Goal: Task Accomplishment & Management: Complete application form

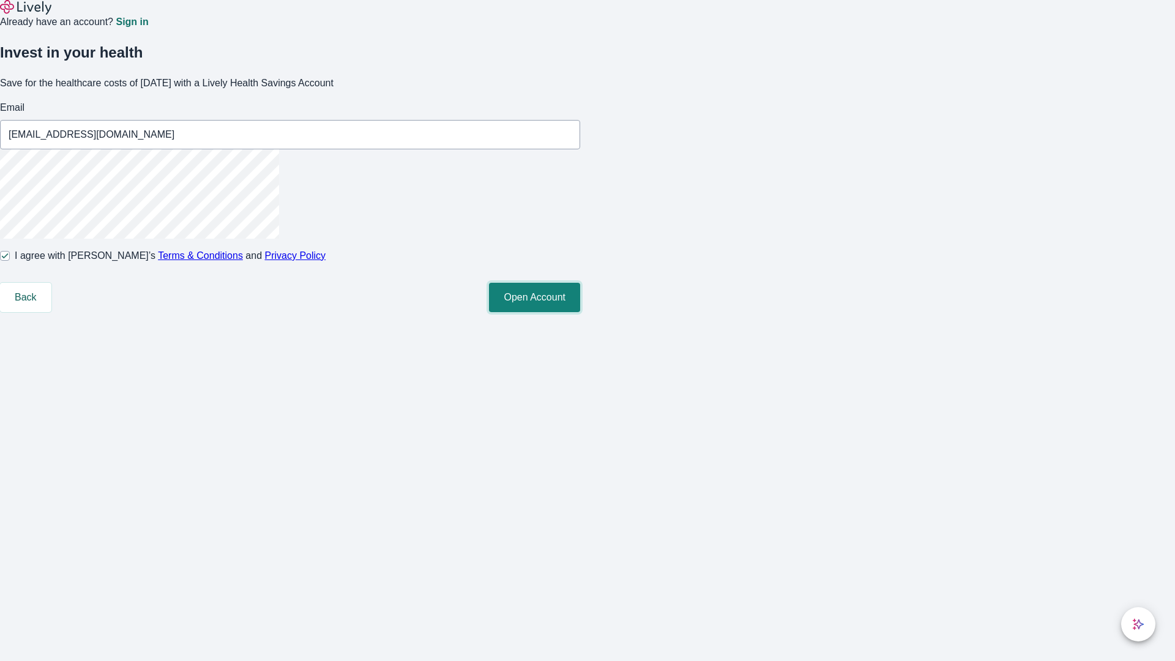
click at [580, 312] on button "Open Account" at bounding box center [534, 297] width 91 height 29
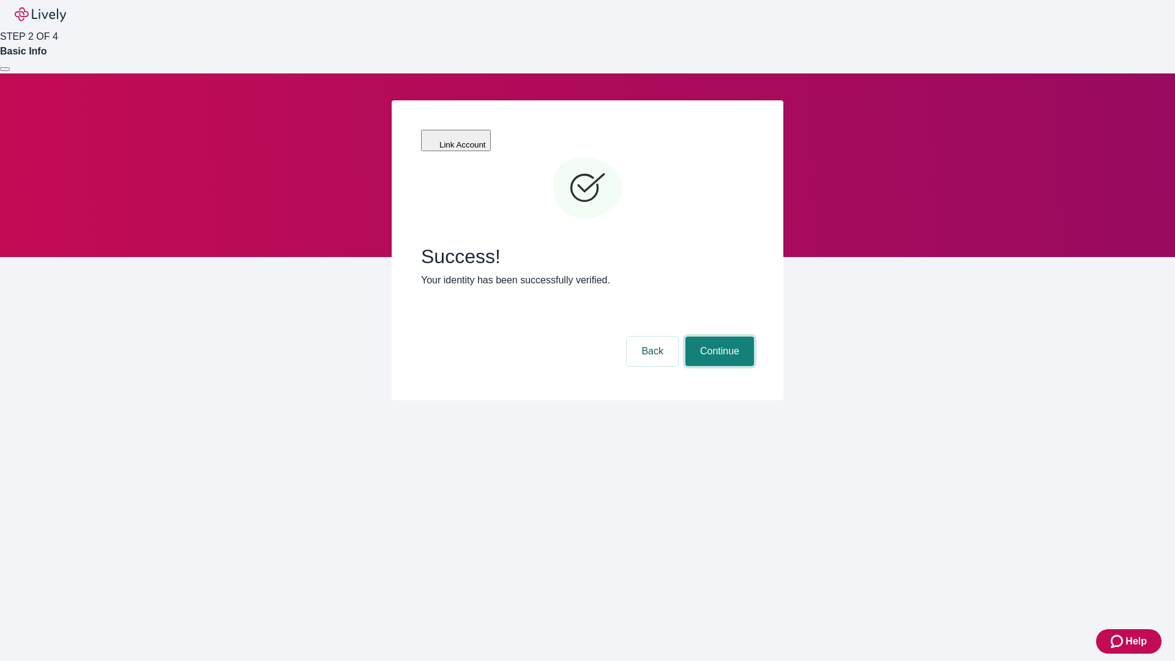
click at [718, 337] on button "Continue" at bounding box center [720, 351] width 69 height 29
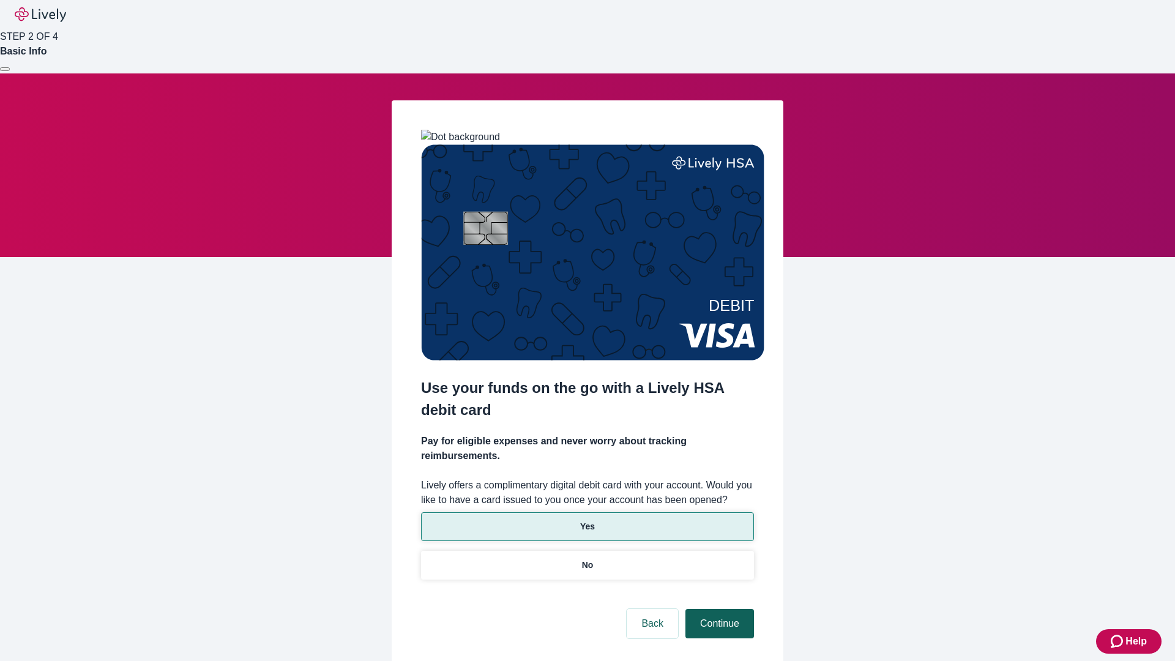
click at [587, 520] on p "Yes" at bounding box center [587, 526] width 15 height 13
click at [718, 609] on button "Continue" at bounding box center [720, 623] width 69 height 29
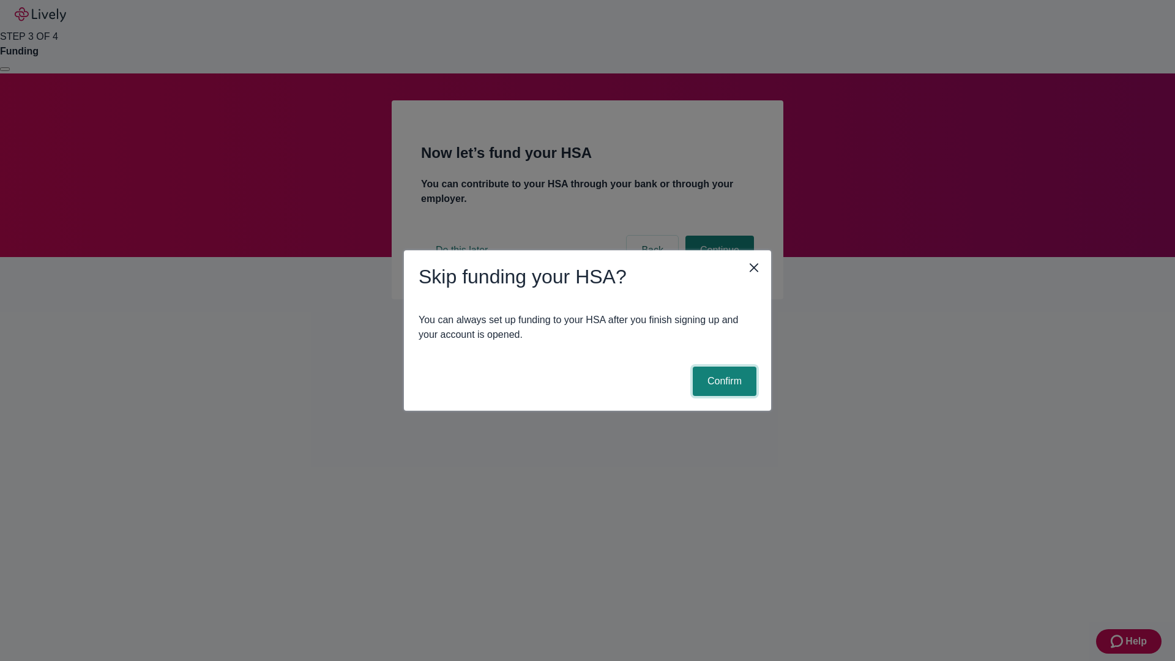
click at [723, 381] on button "Confirm" at bounding box center [725, 381] width 64 height 29
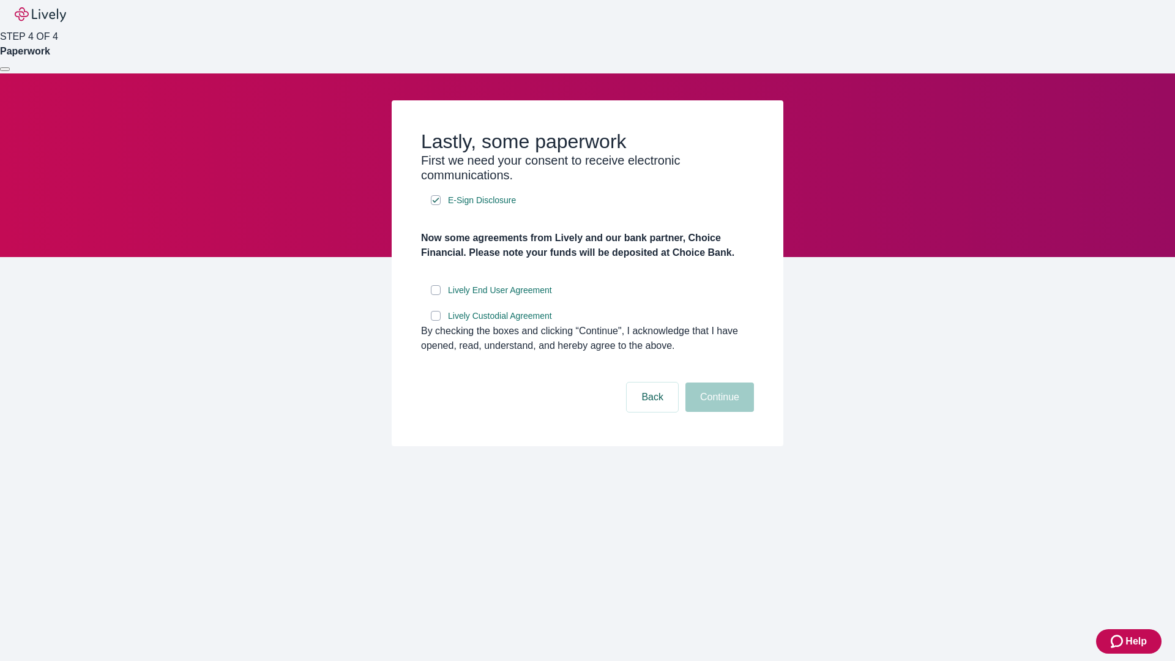
click at [436, 295] on input "Lively End User Agreement" at bounding box center [436, 290] width 10 height 10
checkbox input "true"
click at [436, 321] on input "Lively Custodial Agreement" at bounding box center [436, 316] width 10 height 10
checkbox input "true"
click at [718, 412] on button "Continue" at bounding box center [720, 397] width 69 height 29
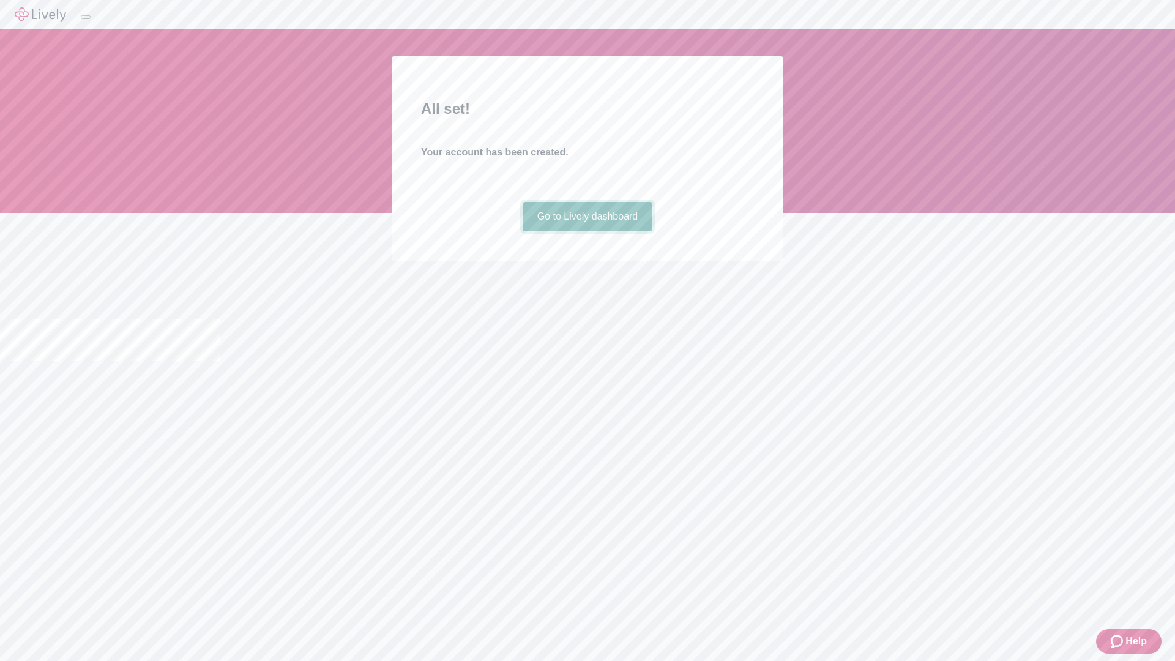
click at [587, 231] on link "Go to Lively dashboard" at bounding box center [588, 216] width 130 height 29
